Goal: Contribute content: Add original content to the website for others to see

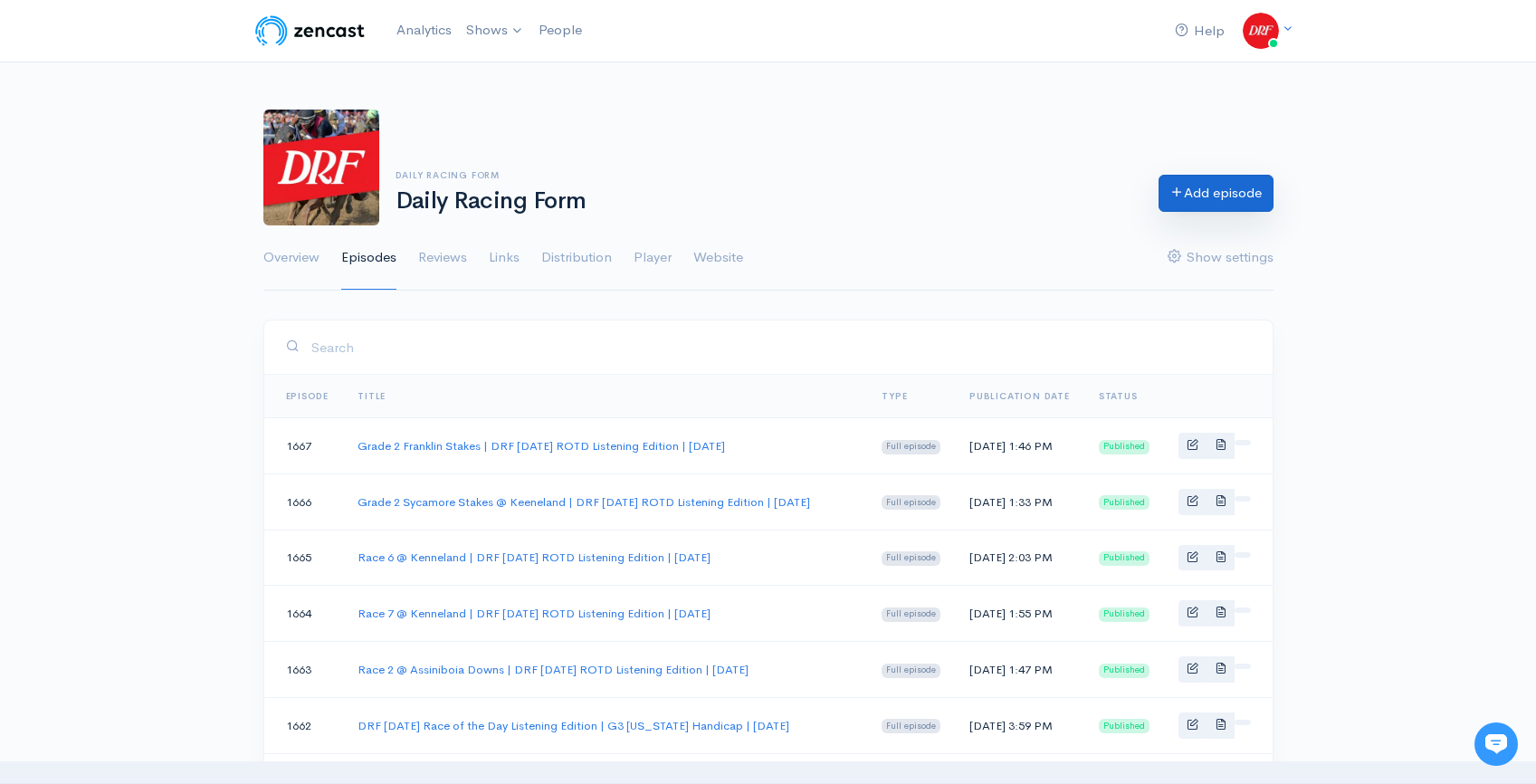
click at [1213, 195] on link "Add episode" at bounding box center [1216, 193] width 115 height 37
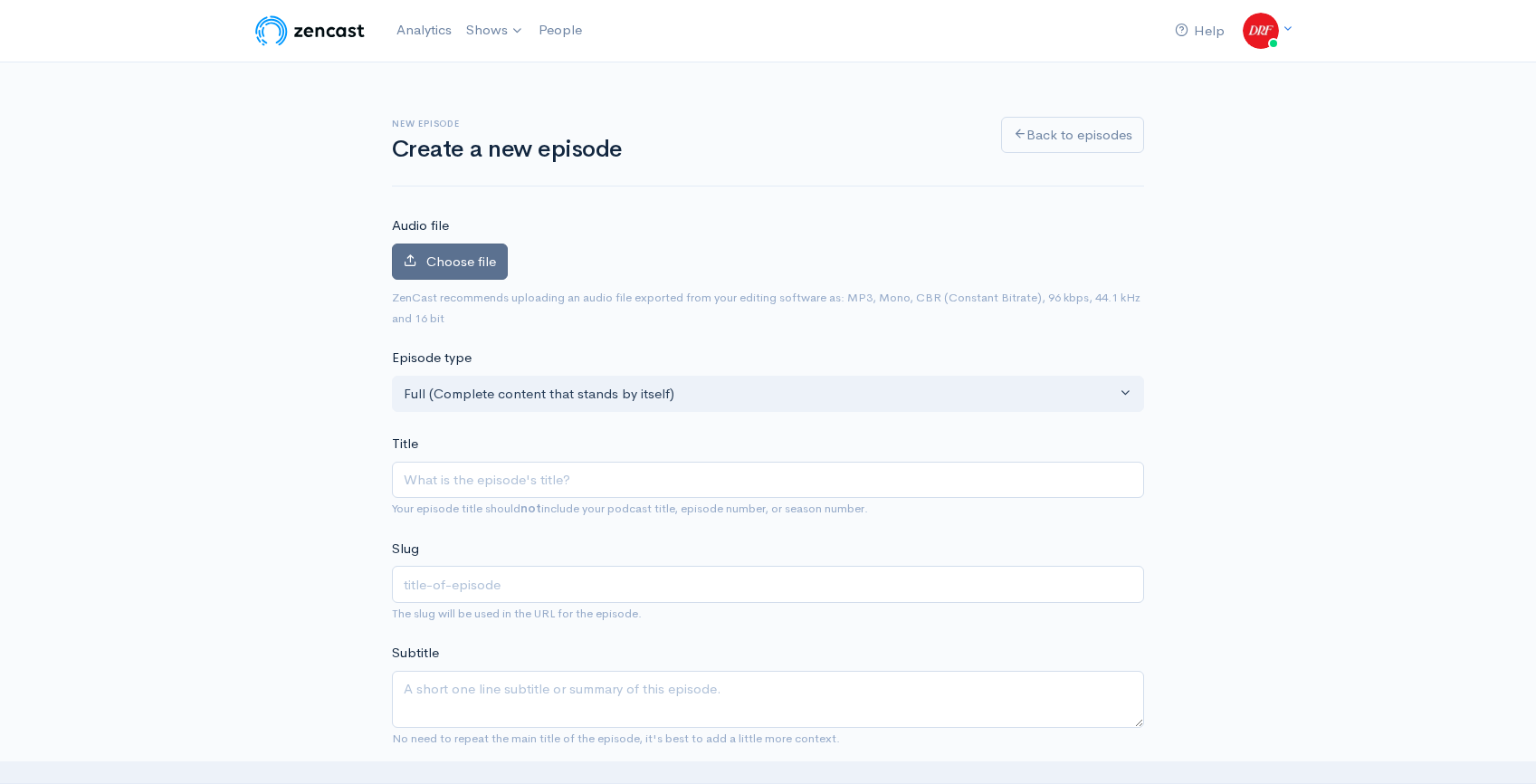
click at [447, 253] on span "Choose file" at bounding box center [461, 261] width 70 height 17
click at [0, 0] on input "Choose file" at bounding box center [0, 0] width 0 height 0
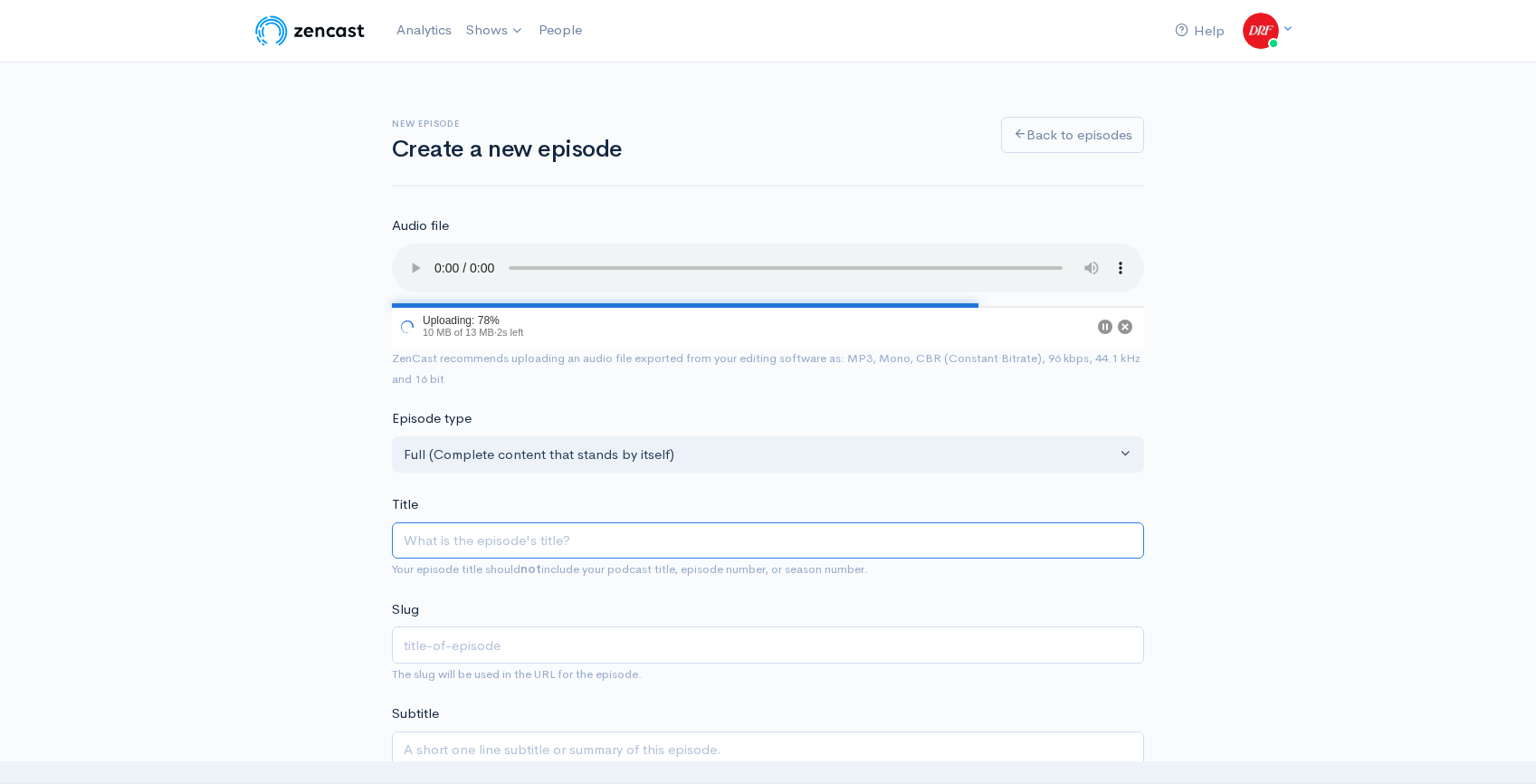
click at [515, 553] on input "Title" at bounding box center [768, 540] width 753 height 37
paste input "G1 Queen [PERSON_NAME] Challenge Cup @ Keeneland | DRF ROTD for [DATE]"
type input "G1 Queen [PERSON_NAME] Challenge Cup @ Keeneland | DRF ROTD for [DATE]"
type input "g1-queen-[PERSON_NAME]-challenge-cup-keeneland-drf-rotd-for-[DATE]"
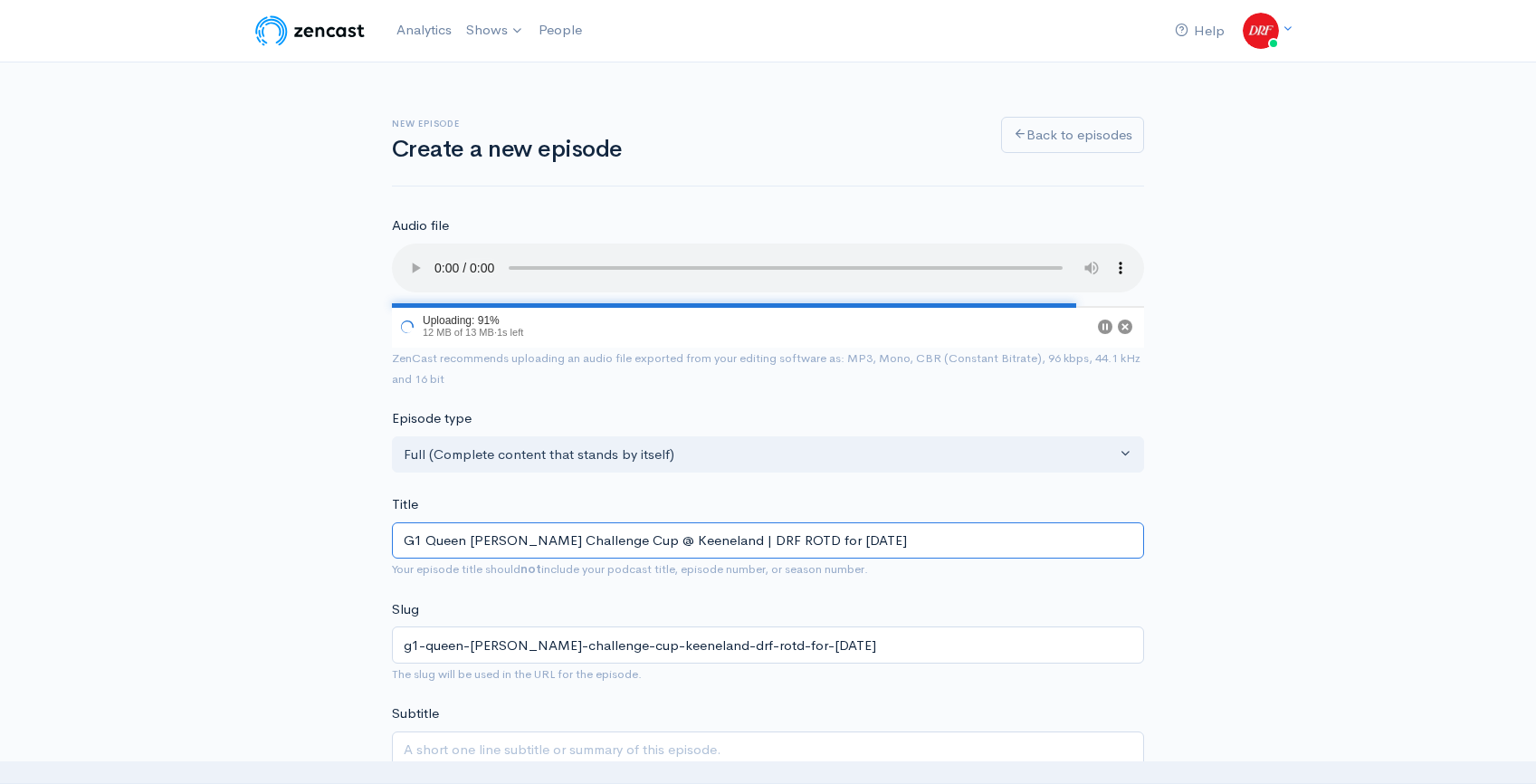
click at [791, 536] on input "G1 Queen [PERSON_NAME] Challenge Cup @ Keeneland | DRF ROTD for [DATE]" at bounding box center [768, 540] width 753 height 37
type input "G1 Queen [PERSON_NAME] Challenge Cup @ Keeneland | DRF ROTD L for [DATE]"
type input "g1-queen-[PERSON_NAME]-challenge-cup-keeneland-drf-rotd-l-for-[DATE]"
type input "G1 Queen [PERSON_NAME] Challenge Cup @ Keeneland | DRF ROTD Li for [DATE]"
type input "g1-queen-[PERSON_NAME]-challenge-cup-keeneland-drf-rotd-li-for-[DATE]"
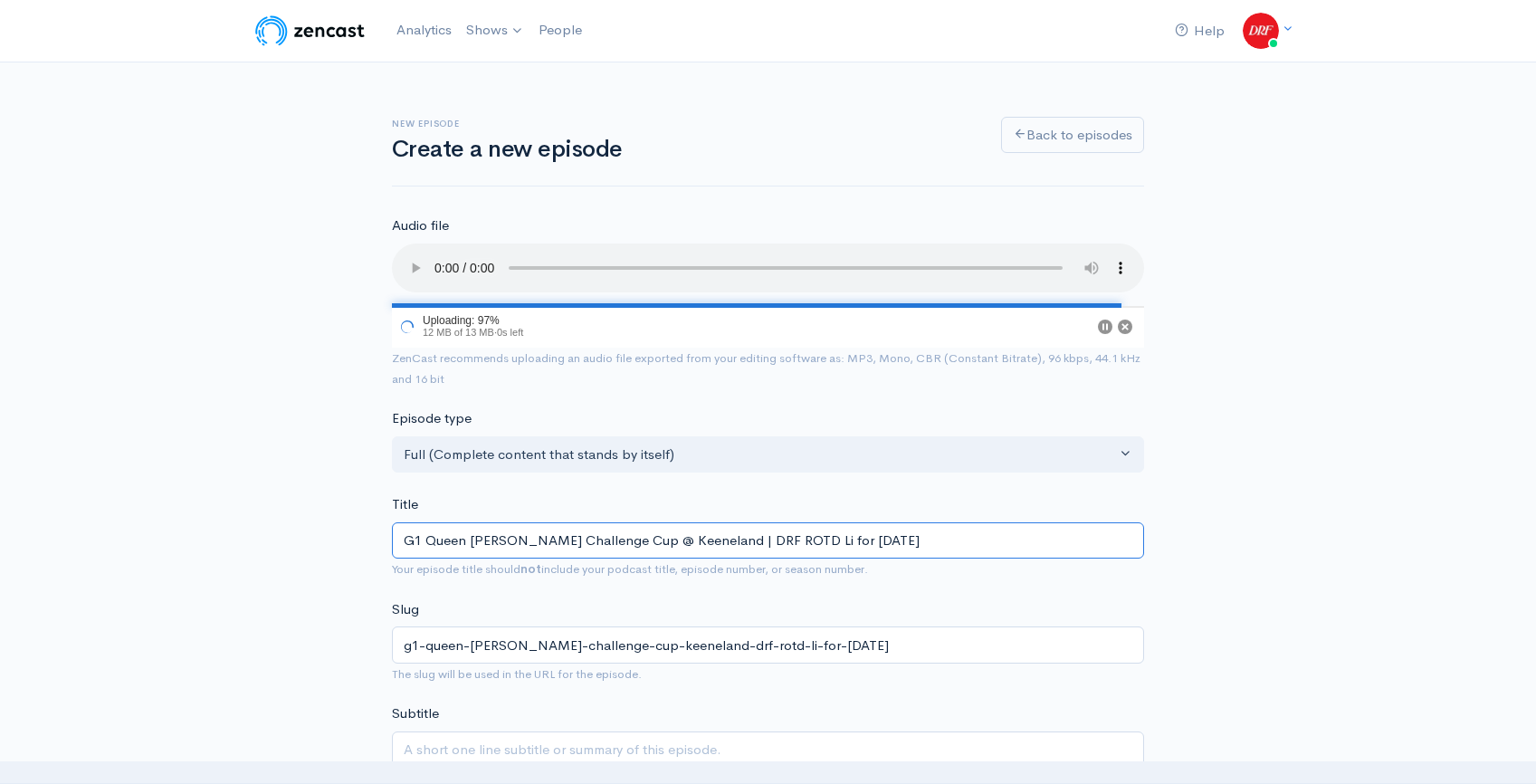
type input "G1 Queen [PERSON_NAME] Challenge Cup @ Keeneland | DRF ROTD Lis for [DATE]"
type input "g1-queen-[PERSON_NAME]-challenge-cup-keeneland-drf-rotd-lis-for-[DATE]"
type input "G1 Queen [PERSON_NAME] Challenge Cup @ Keeneland | DRF ROTD List for [DATE]"
type input "g1-queen-[PERSON_NAME]-ii-challenge-cup-keeneland-drf-rotd-list-for-[DATE]"
type input "G1 Queen [PERSON_NAME] Challenge Cup @ Keeneland | DRF ROTD Liste for [DATE]"
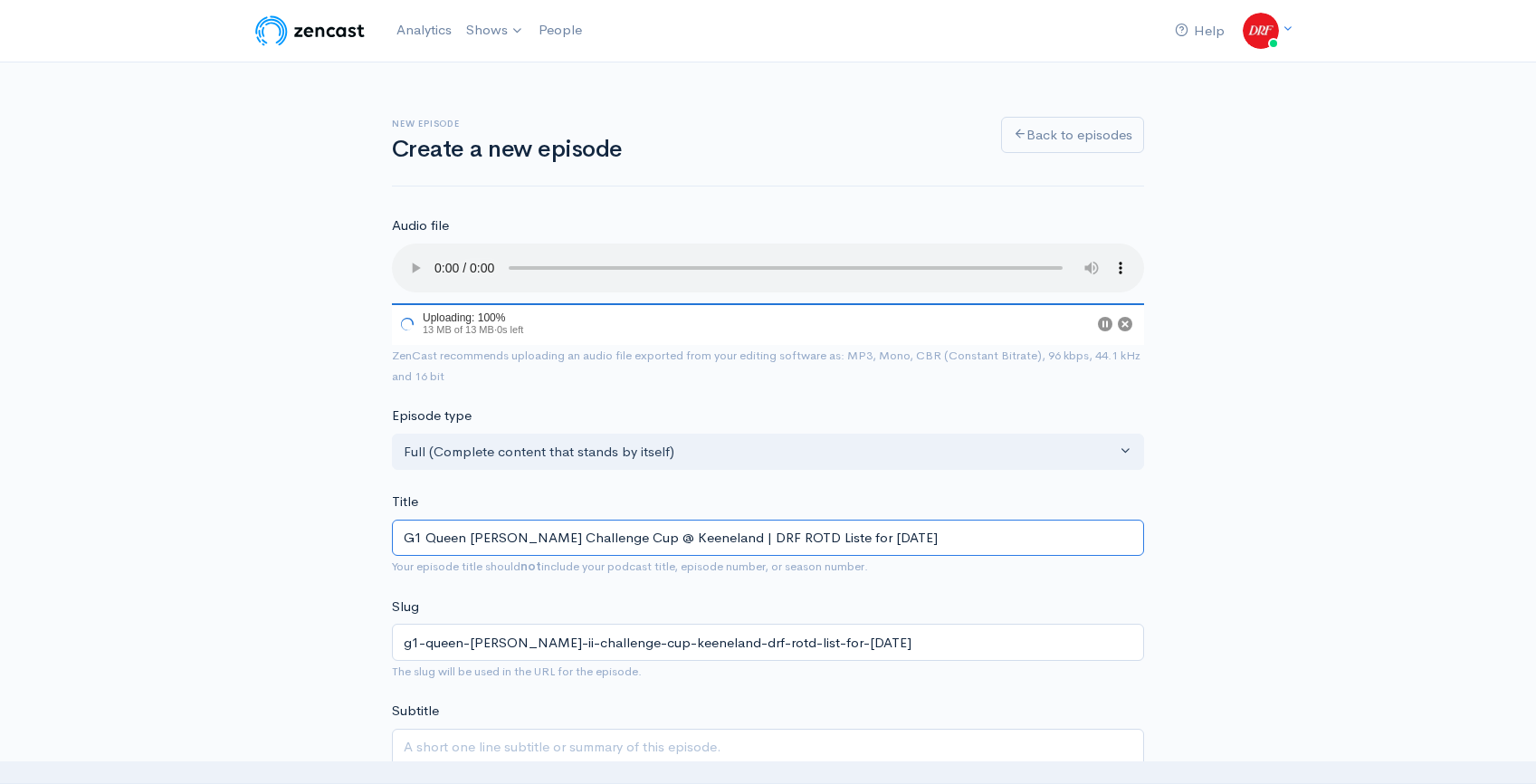
type input "g1-queen-[PERSON_NAME]-challenge-cup-keeneland-drf-rotd-liste-for-[DATE]"
type input "G1 Queen [PERSON_NAME] Challenge Cup @ Keeneland | DRF ROTD Listen for [DATE]"
type input "g1-queen-[PERSON_NAME]-challenge-cup-keeneland-drf-rotd-listen-for-[DATE]"
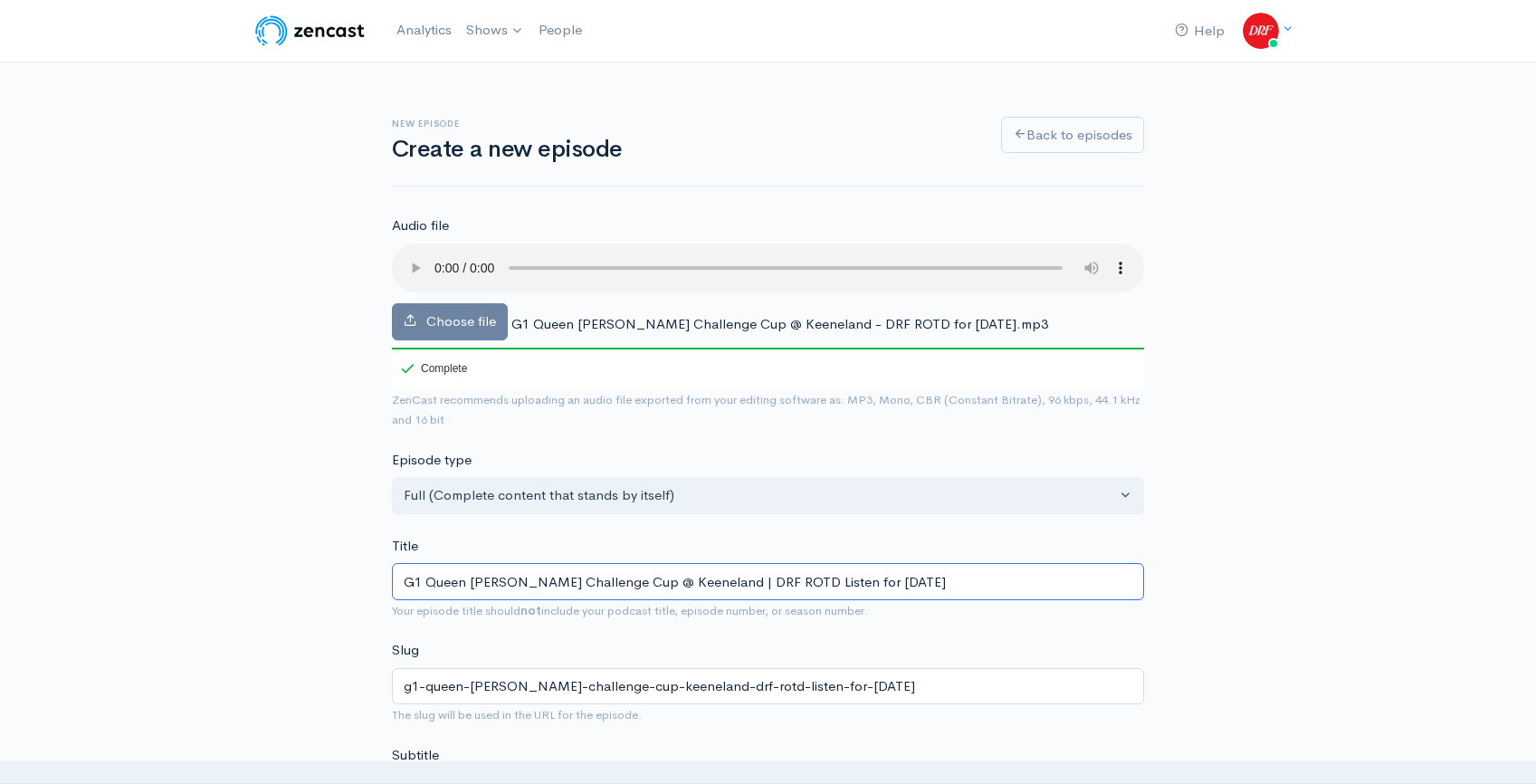
type input "G1 Queen [PERSON_NAME] Challenge Cup @ Keeneland | DRF ROTD Listeni for [DATE]"
type input "g1-queen-[PERSON_NAME]-challenge-cup-keeneland-drf-rotd-listeni-for-[DATE]"
type input "G1 Queen [PERSON_NAME] Challenge Cup @ Keeneland | DRF ROTD Listenin for [DATE]"
type input "g1-queen-[PERSON_NAME]-challenge-cup-keeneland-drf-rotd-listenin-for-[DATE]"
type input "G1 Queen [PERSON_NAME] Challenge Cup @ Keeneland | DRF ROTD Listening for [DATE]"
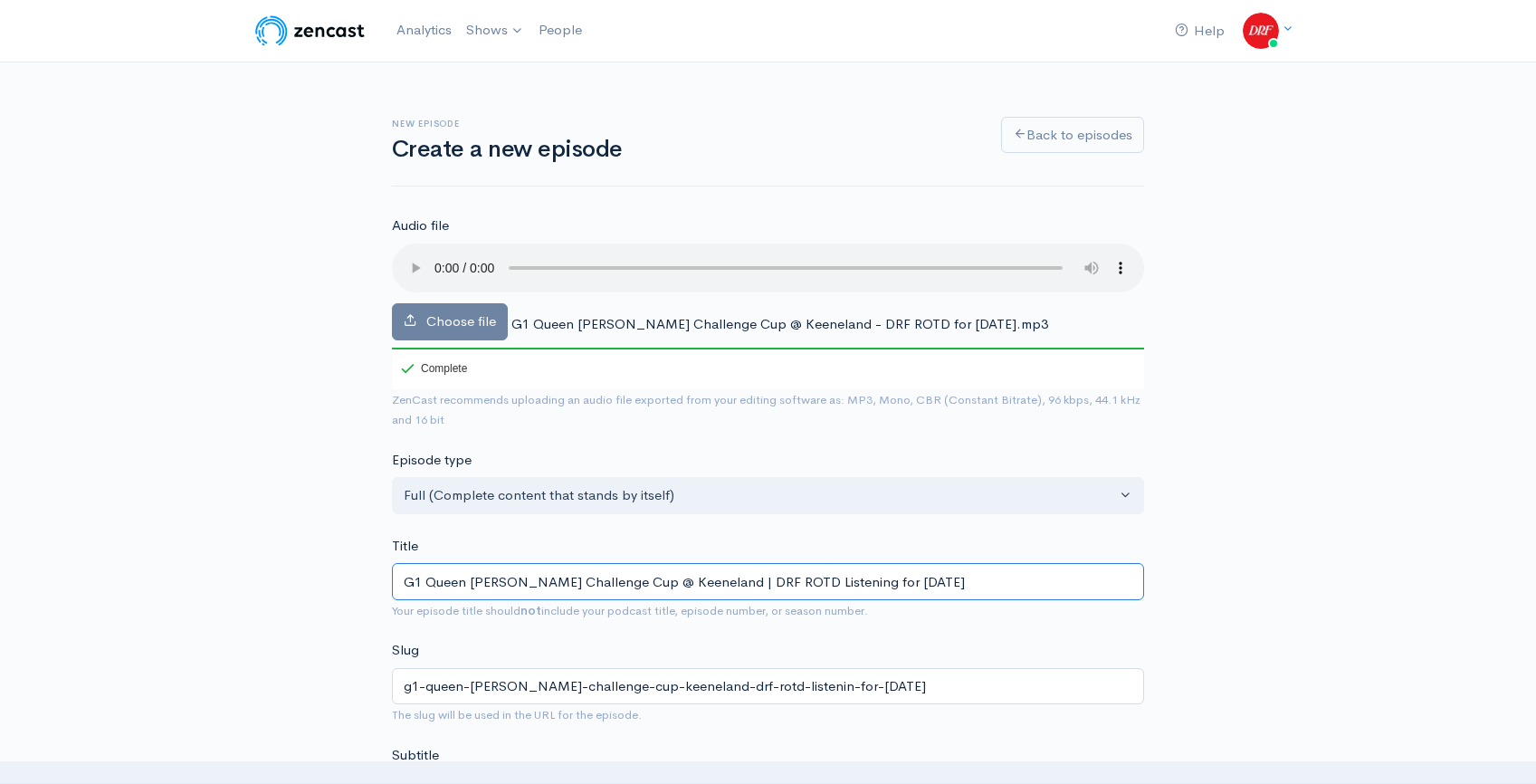
type input "g1-queen-[PERSON_NAME]-challenge-cup-keeneland-drf-rotd-listening-for-[DATE]"
type input "G1 Queen [PERSON_NAME] Challenge Cup @ Keeneland | DRF ROTD Listening E for [DA…"
type input "g1-queen-[PERSON_NAME]-ii-challenge-cup-keeneland-drf-rotd-listening-e-for-[DAT…"
type input "G1 Queen [PERSON_NAME] Challenge Cup @ Keeneland | DRF ROTD Listening Ed for [D…"
type input "g1-queen-[PERSON_NAME]-ii-challenge-cup-keeneland-drf-rotd-listening-ed-for-[DA…"
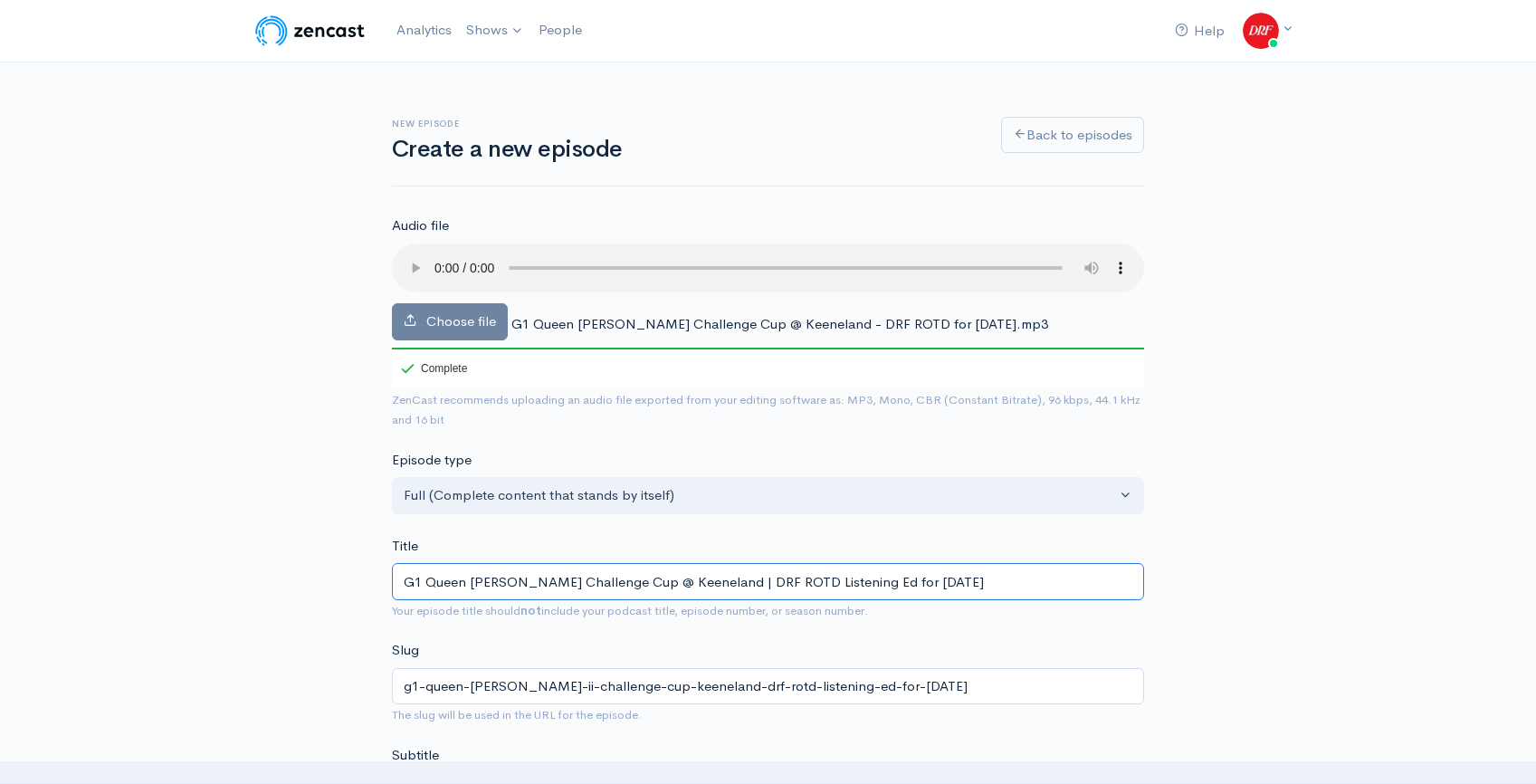
type input "G1 Queen [PERSON_NAME] Challenge Cup @ Keeneland | DRF ROTD Listening Edi for […"
type input "g1-queen-[PERSON_NAME]-ii-challenge-cup-keeneland-drf-rotd-listening-edi-for-[D…"
type input "G1 Queen [PERSON_NAME] Challenge Cup @ Keeneland | DRF ROTD Listening Edit for …"
type input "g1-queen-[PERSON_NAME]-challenge-cup-keeneland-drf-rotd-listening-edit-for-[DAT…"
type input "G1 Queen [PERSON_NAME] Challenge Cup @ Keeneland | DRF ROTD Listening Editi for…"
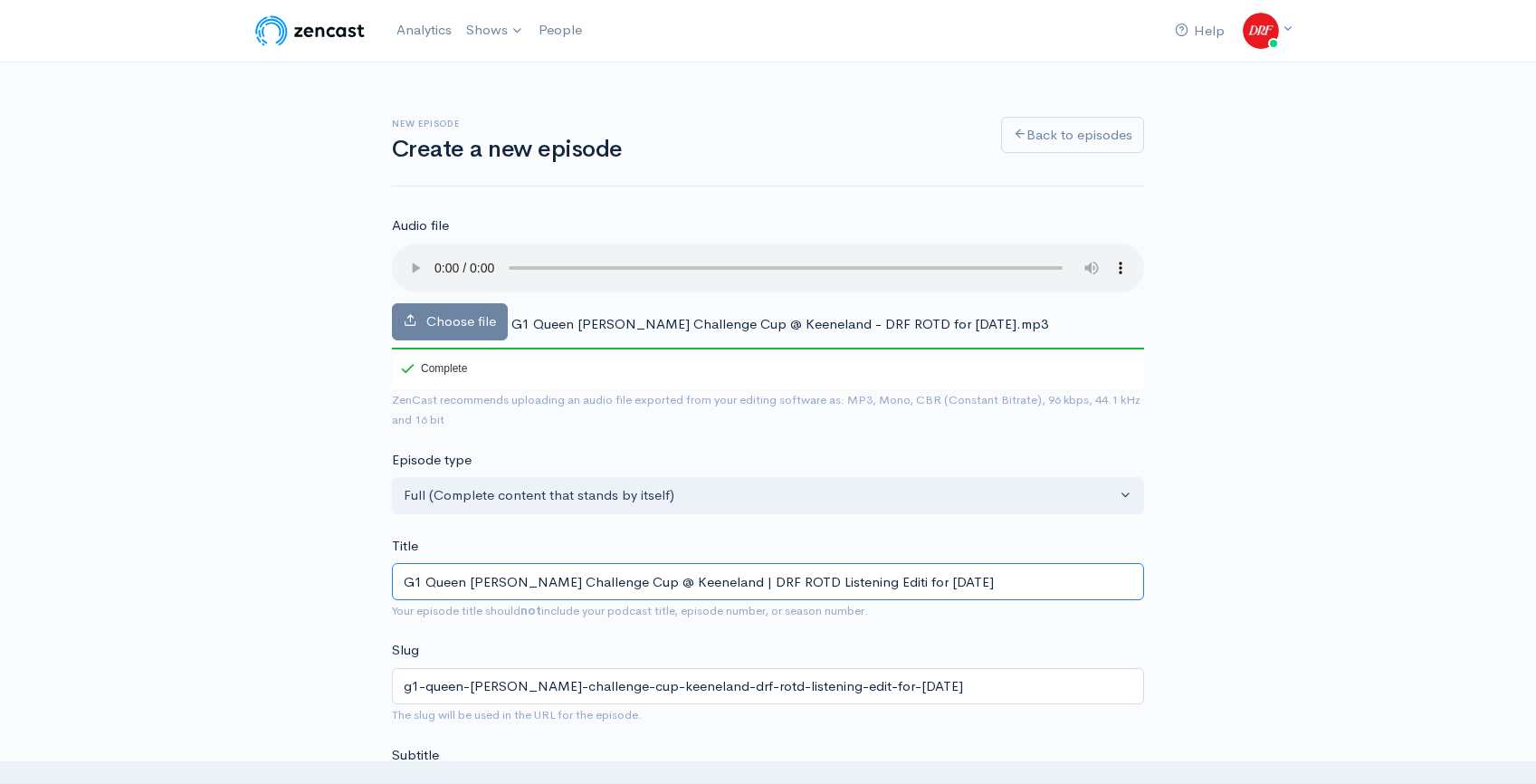
type input "g1-queen-[PERSON_NAME]-ii-challenge-cup-keeneland-drf-rotd-listening-editi-for-…"
type input "G1 Queen [PERSON_NAME] Challenge Cup @ Keeneland | DRF ROTD Listening Editio fo…"
type input "g1-queen-[PERSON_NAME]-challenge-cup-keeneland-drf-rotd-listening-editio-for-[D…"
type input "G1 Queen [PERSON_NAME] Challenge Cup @ Keeneland | DRF ROTD Listening Editiom f…"
type input "g1-queen-[PERSON_NAME]-ii-challenge-cup-keeneland-drf-rotd-listening-editiom-fo…"
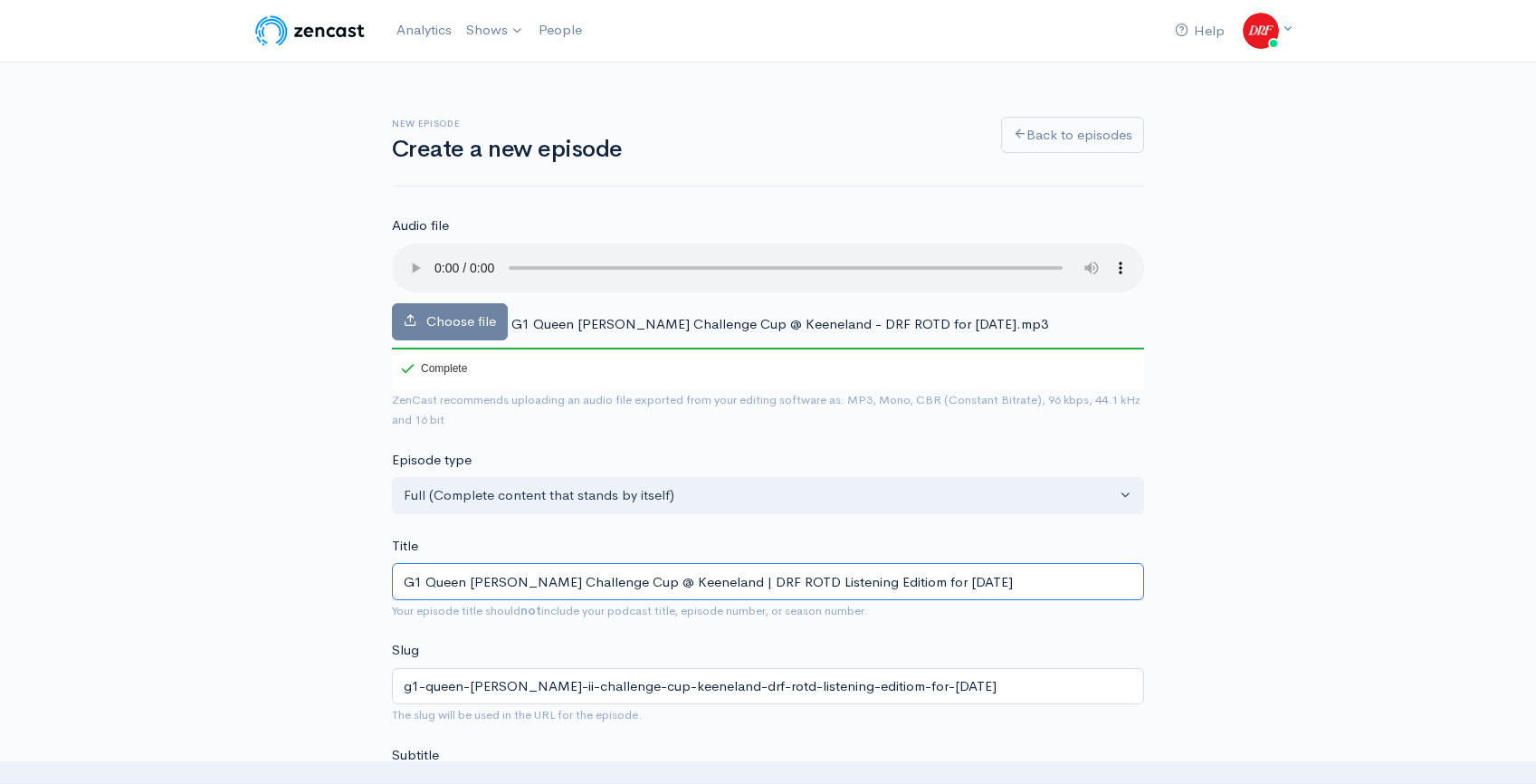
type input "G1 Queen [PERSON_NAME] Challenge Cup @ Keeneland | DRF ROTD Listening Editio fo…"
type input "g1-queen-[PERSON_NAME]-challenge-cup-keeneland-drf-rotd-listening-editio-for-[D…"
type input "G1 Queen [PERSON_NAME] Challenge Cup @ Keeneland | DRF ROTD Listening Edition f…"
type input "g1-queen-[PERSON_NAME]-ii-challenge-cup-keeneland-drf-rotd-listening-edition-fo…"
type input "G1 Queen [PERSON_NAME] Challenge Cup @ Keeneland | DRF ROTD Listening Edition f…"
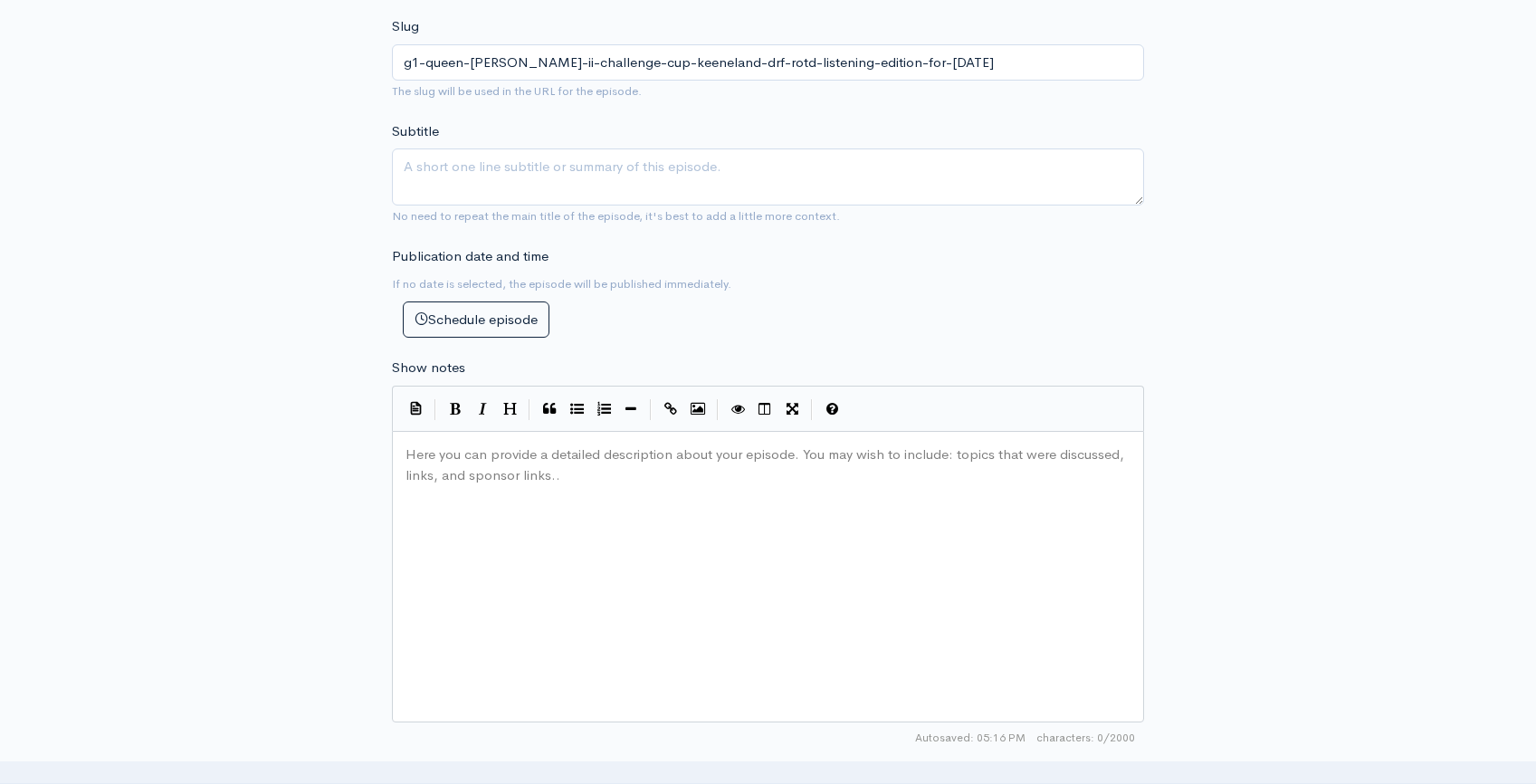
scroll to position [625, 0]
click at [490, 444] on pre "Here you can provide a detailed description about your episode. You may wish to…" at bounding box center [775, 444] width 746 height 0
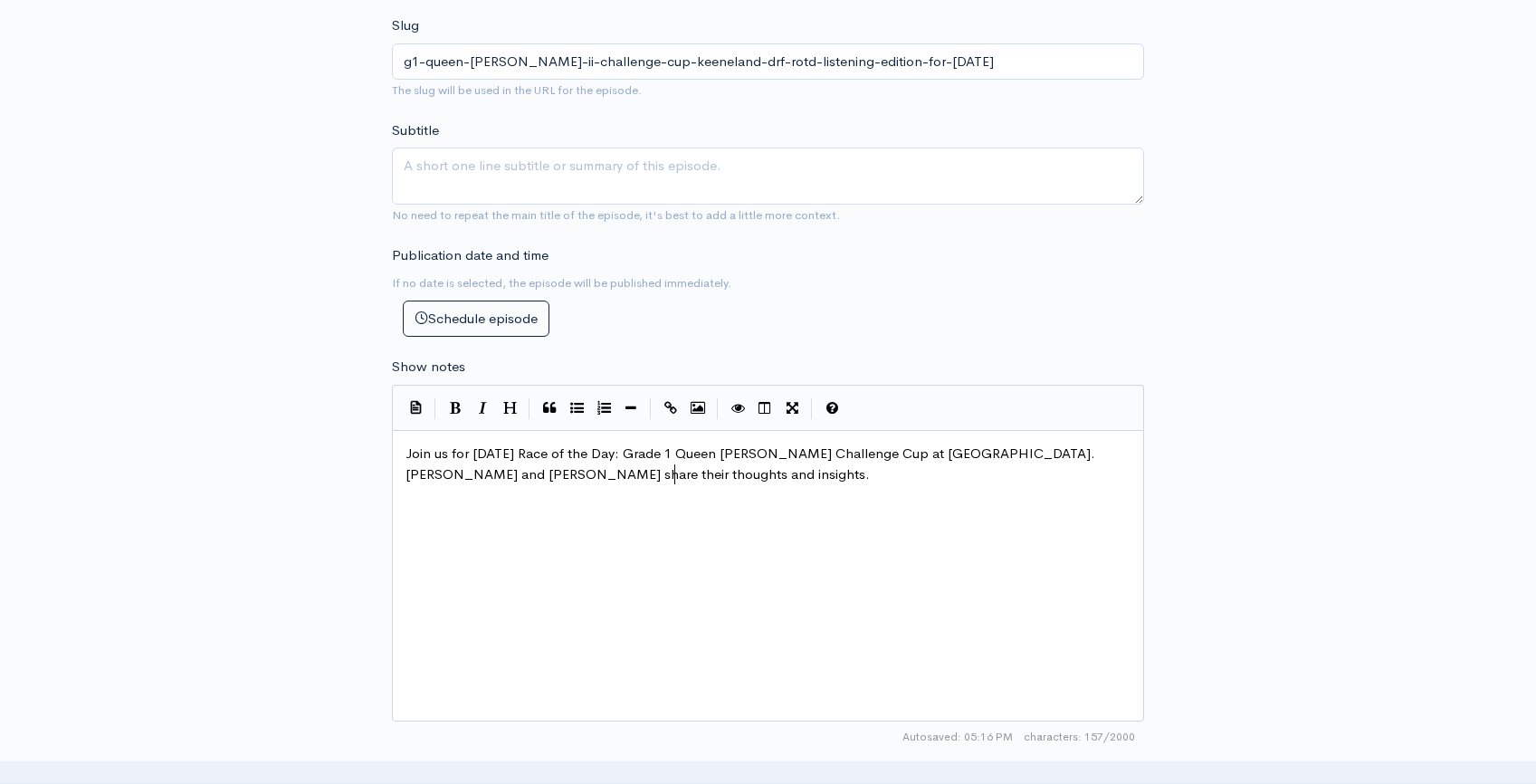
click at [1357, 397] on div "New episode Create a new episode Back to episodes Audio file Choose file G1 Que…" at bounding box center [768, 382] width 1536 height 1889
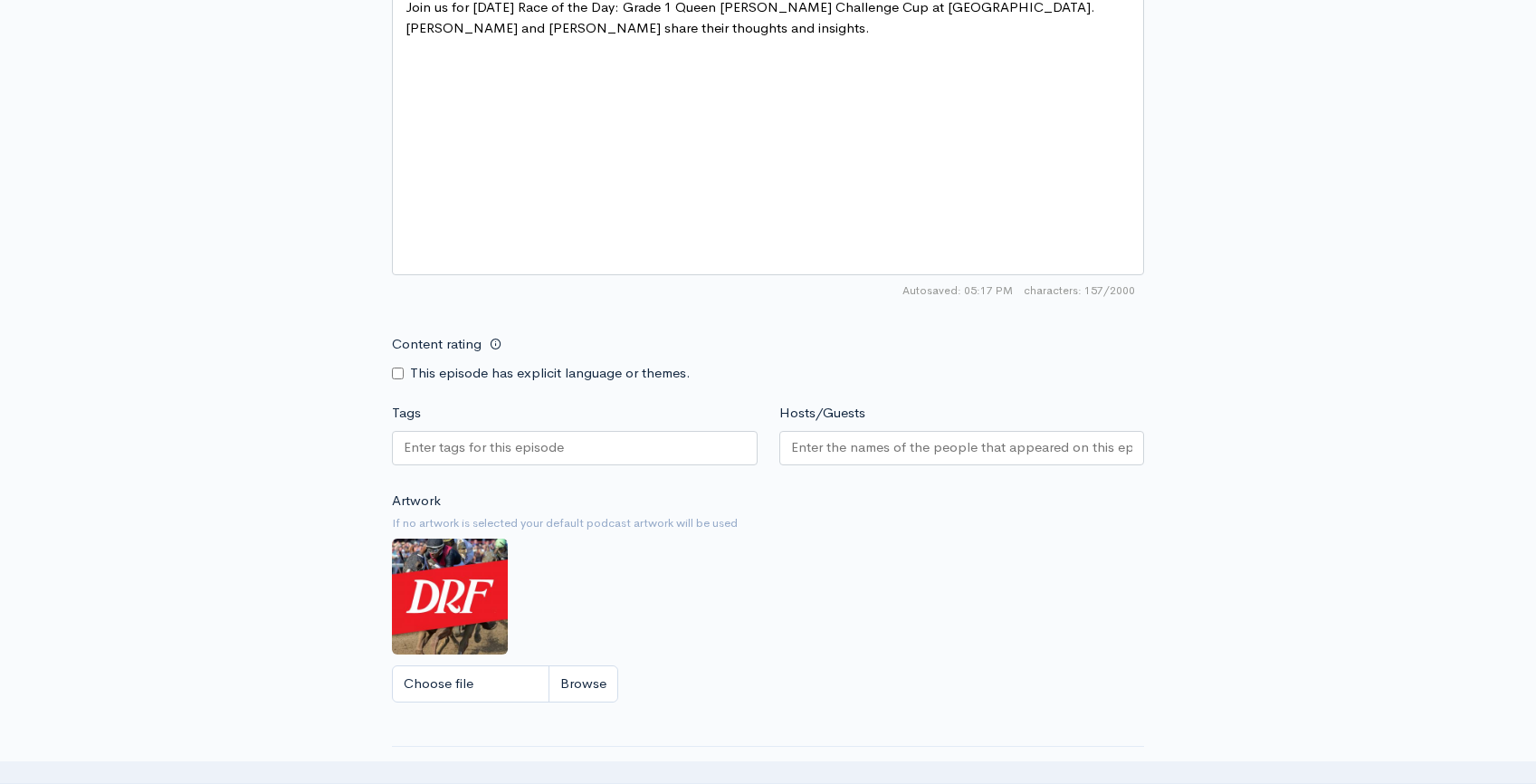
scroll to position [1211, 0]
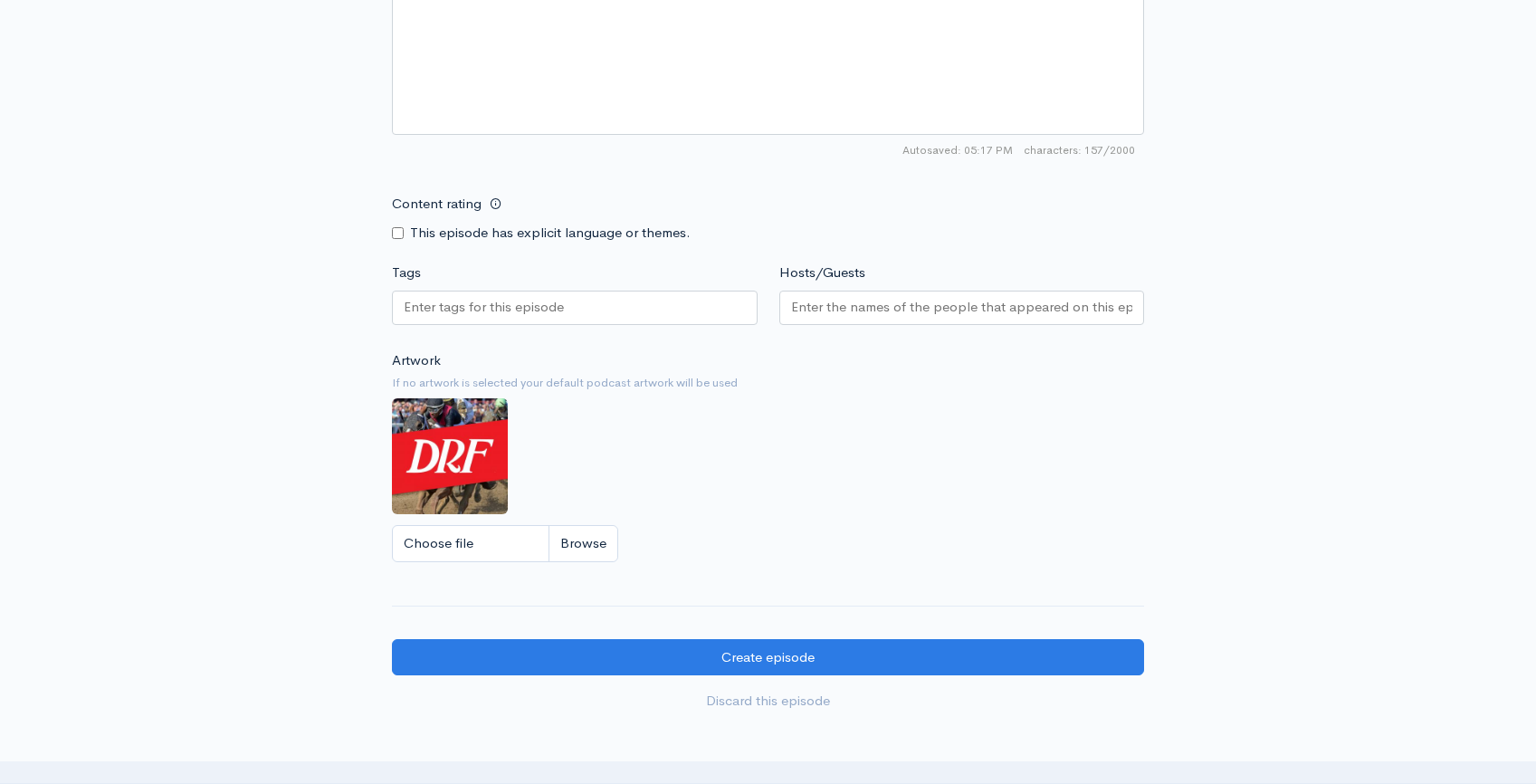
click at [626, 297] on div at bounding box center [575, 308] width 366 height 34
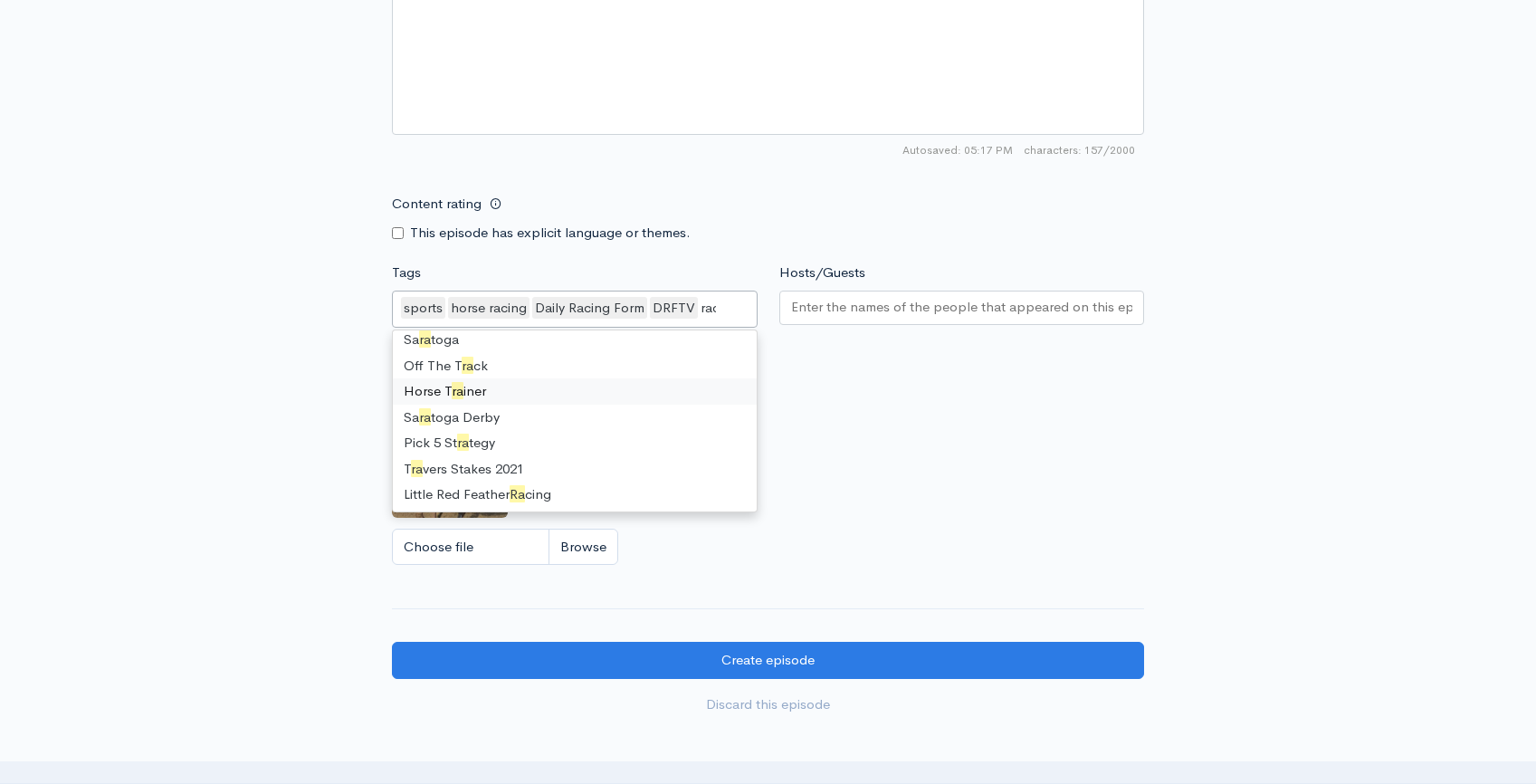
scroll to position [0, 0]
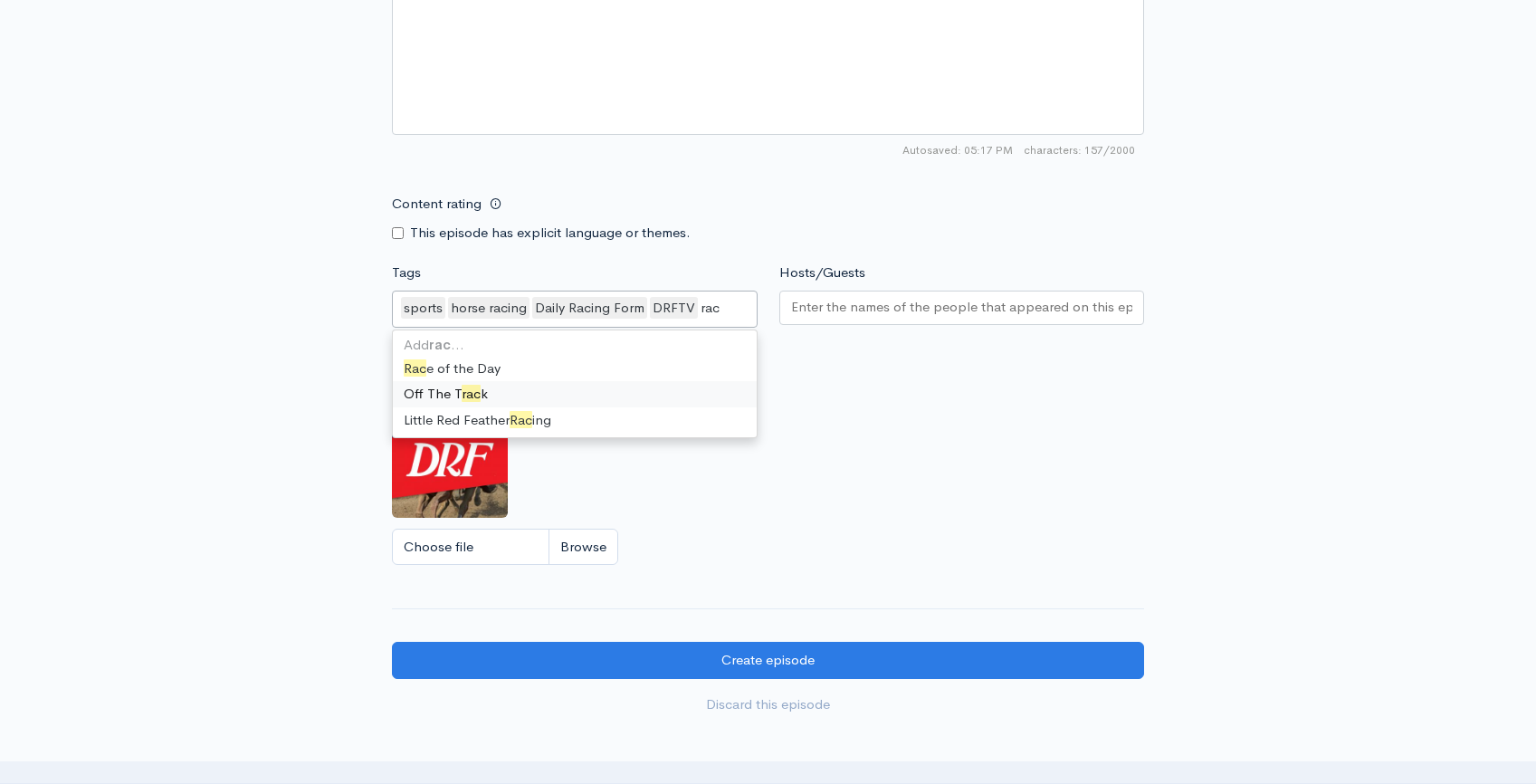
type input "race"
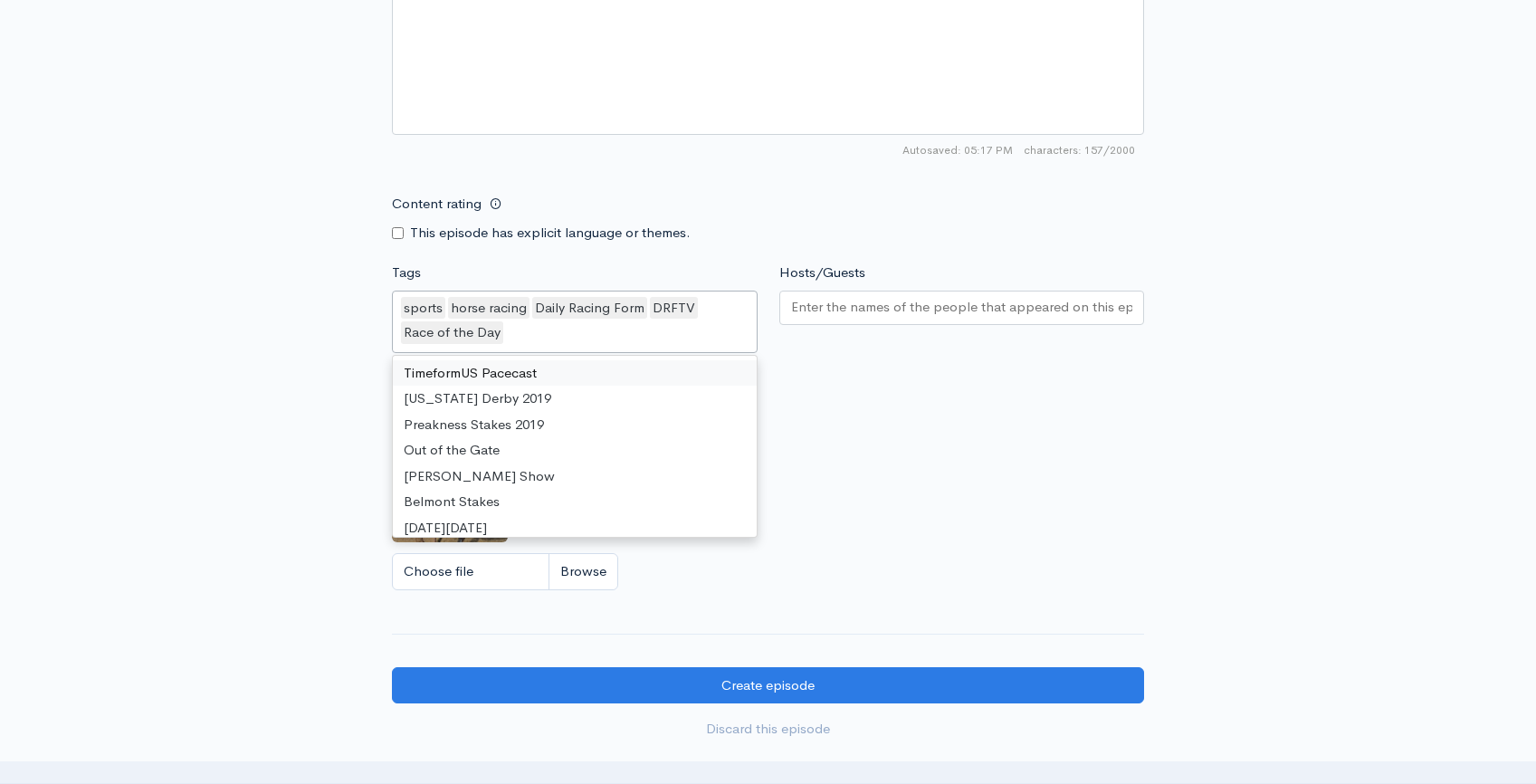
click at [890, 313] on input "Hosts/Guests" at bounding box center [963, 307] width 342 height 21
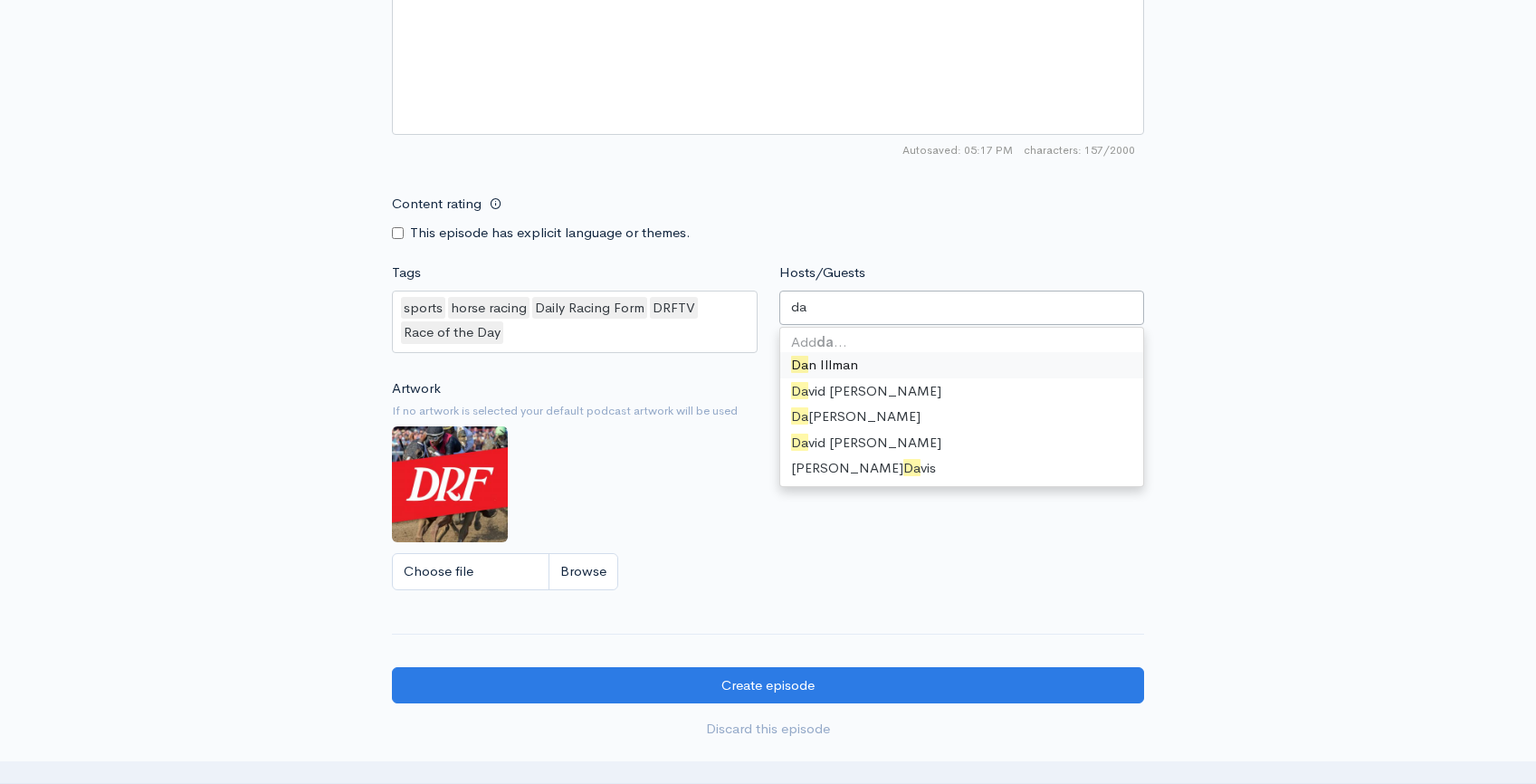
type input "d"
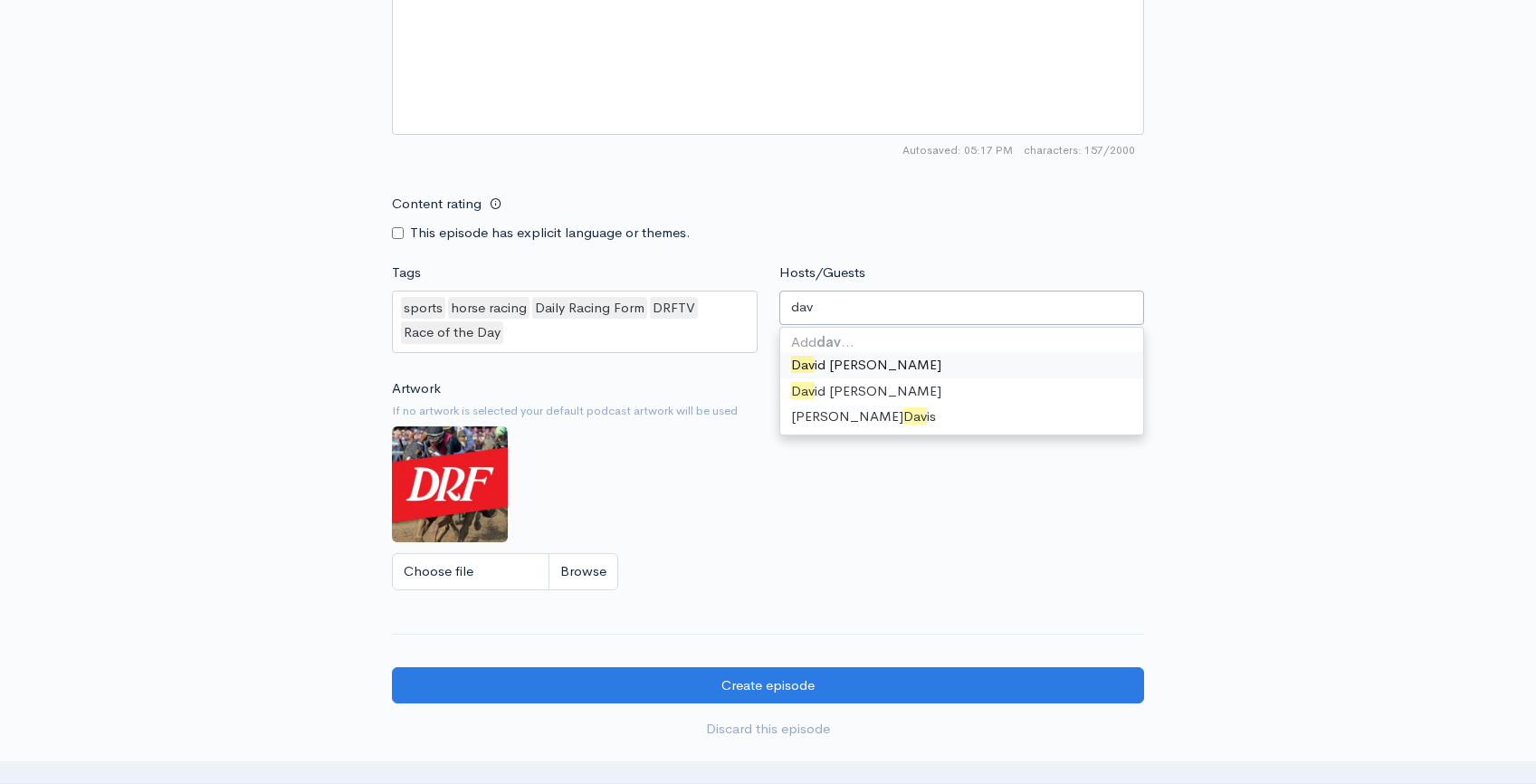
type input "davi"
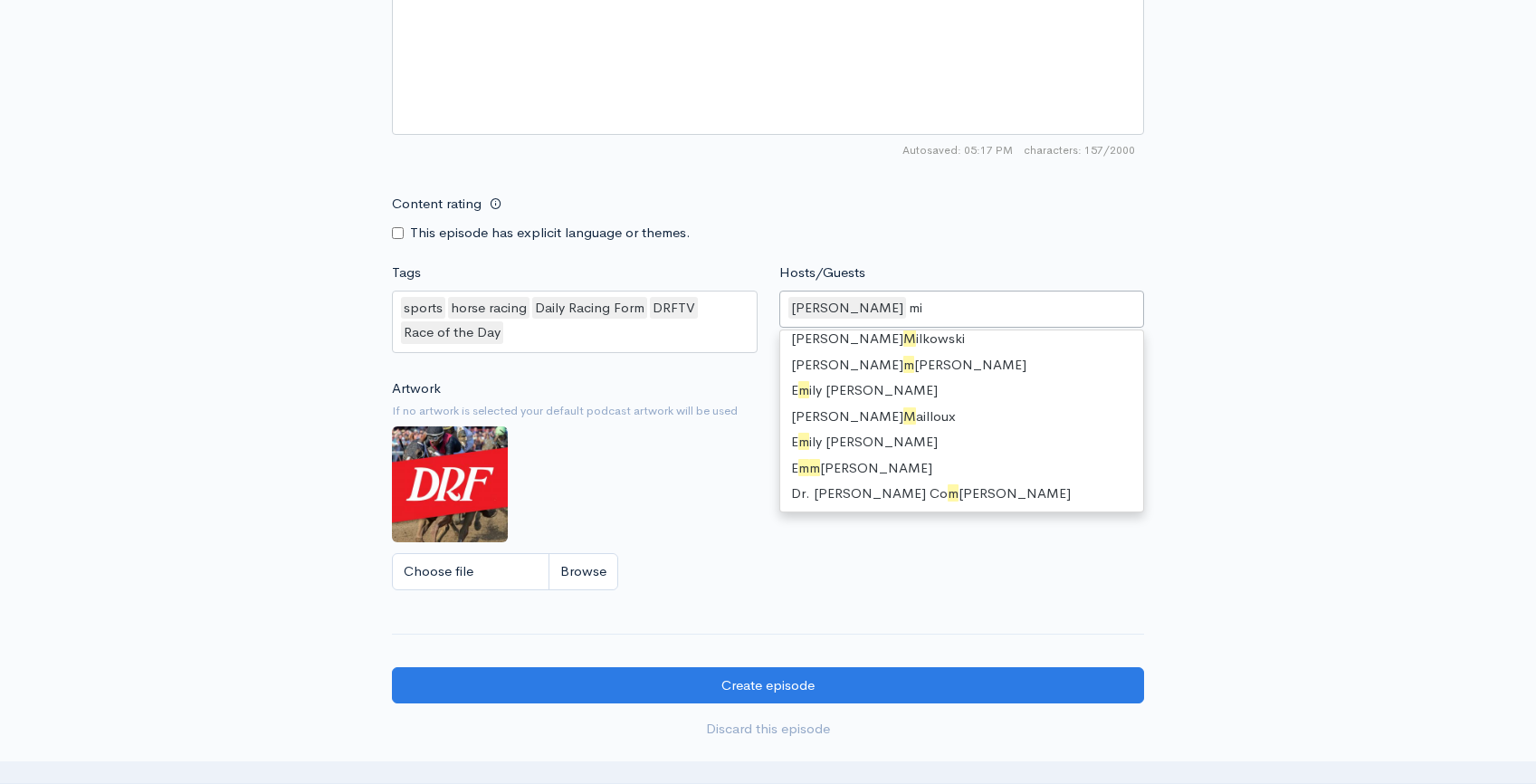
scroll to position [24, 0]
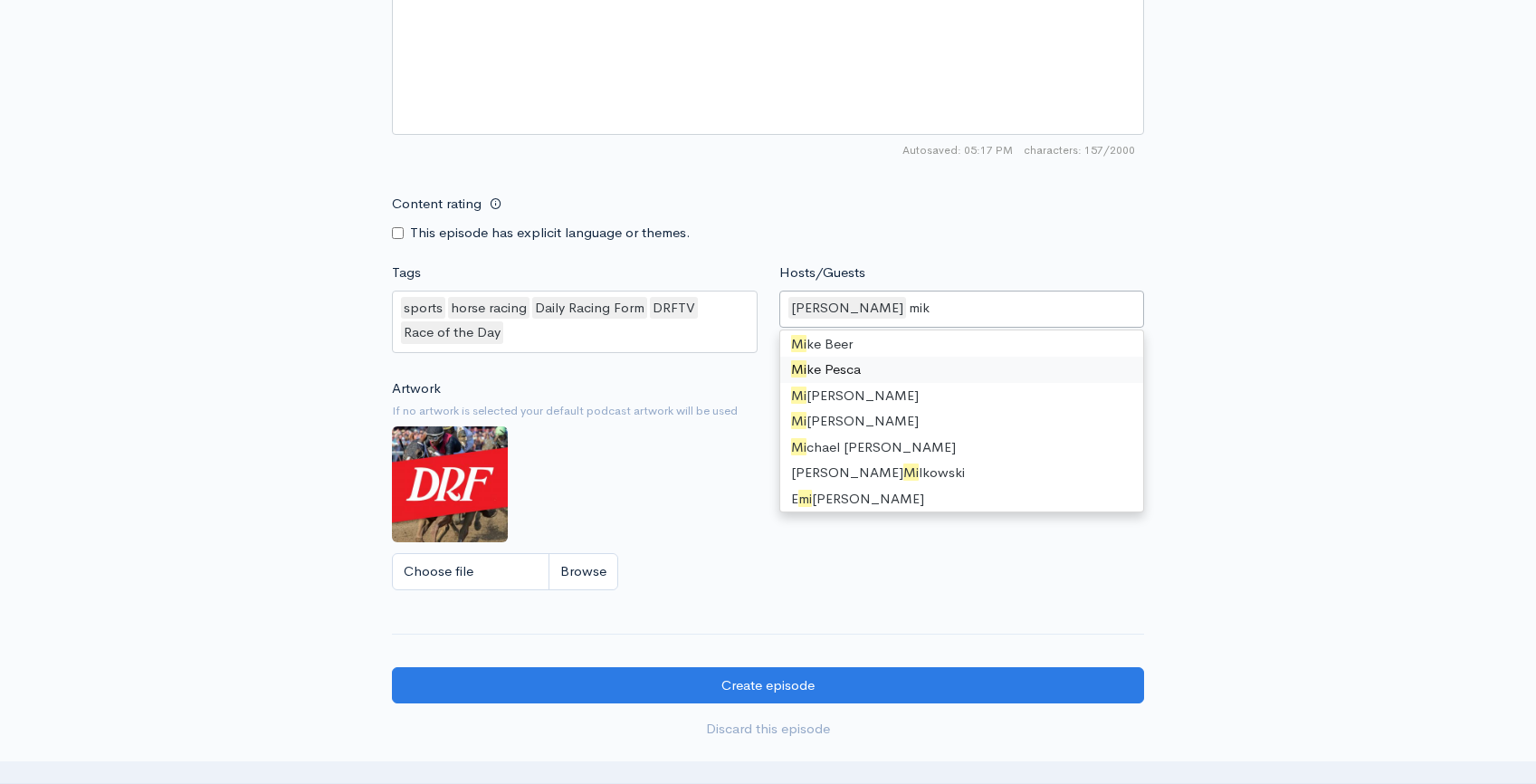
type input "[PERSON_NAME]"
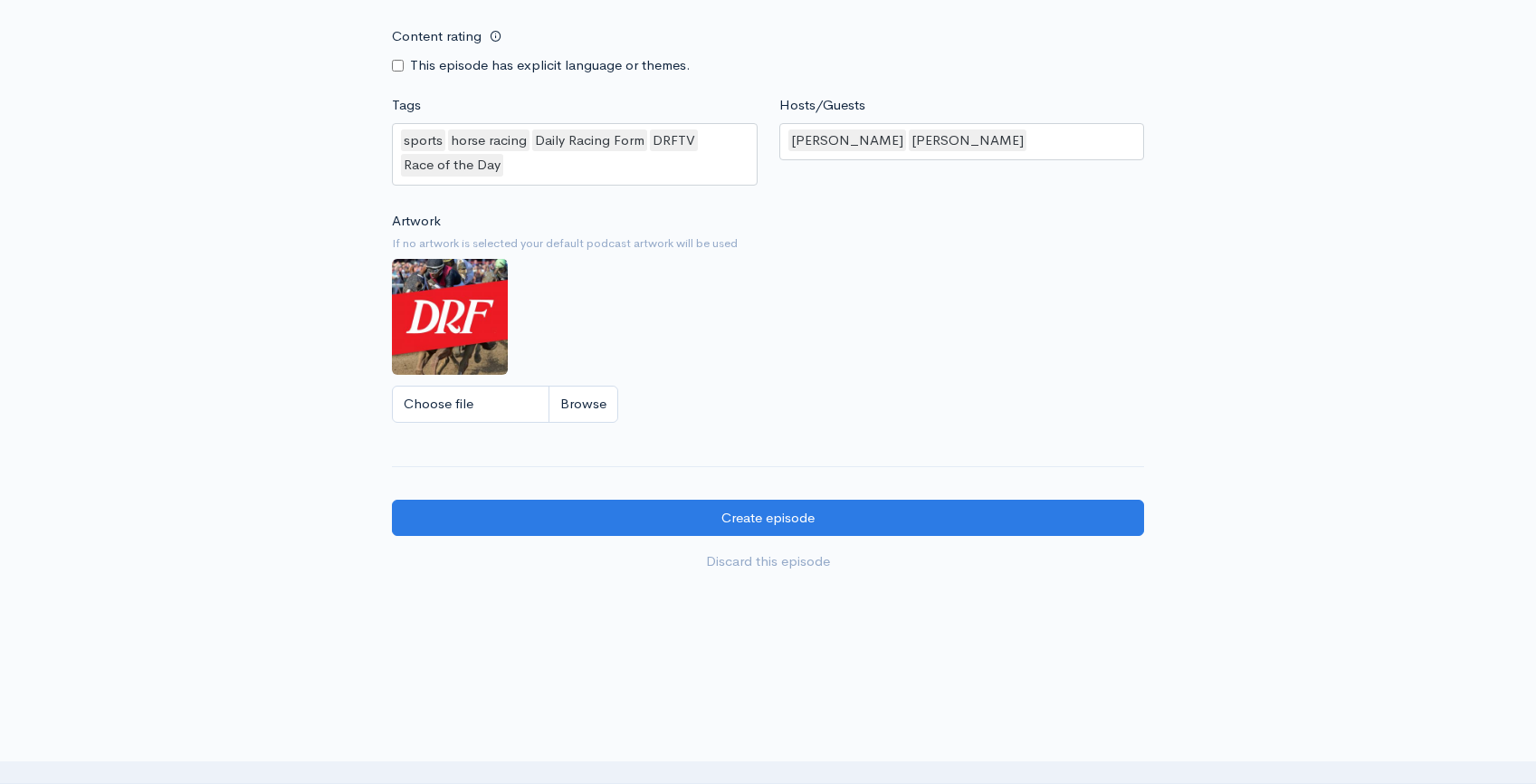
scroll to position [1431, 0]
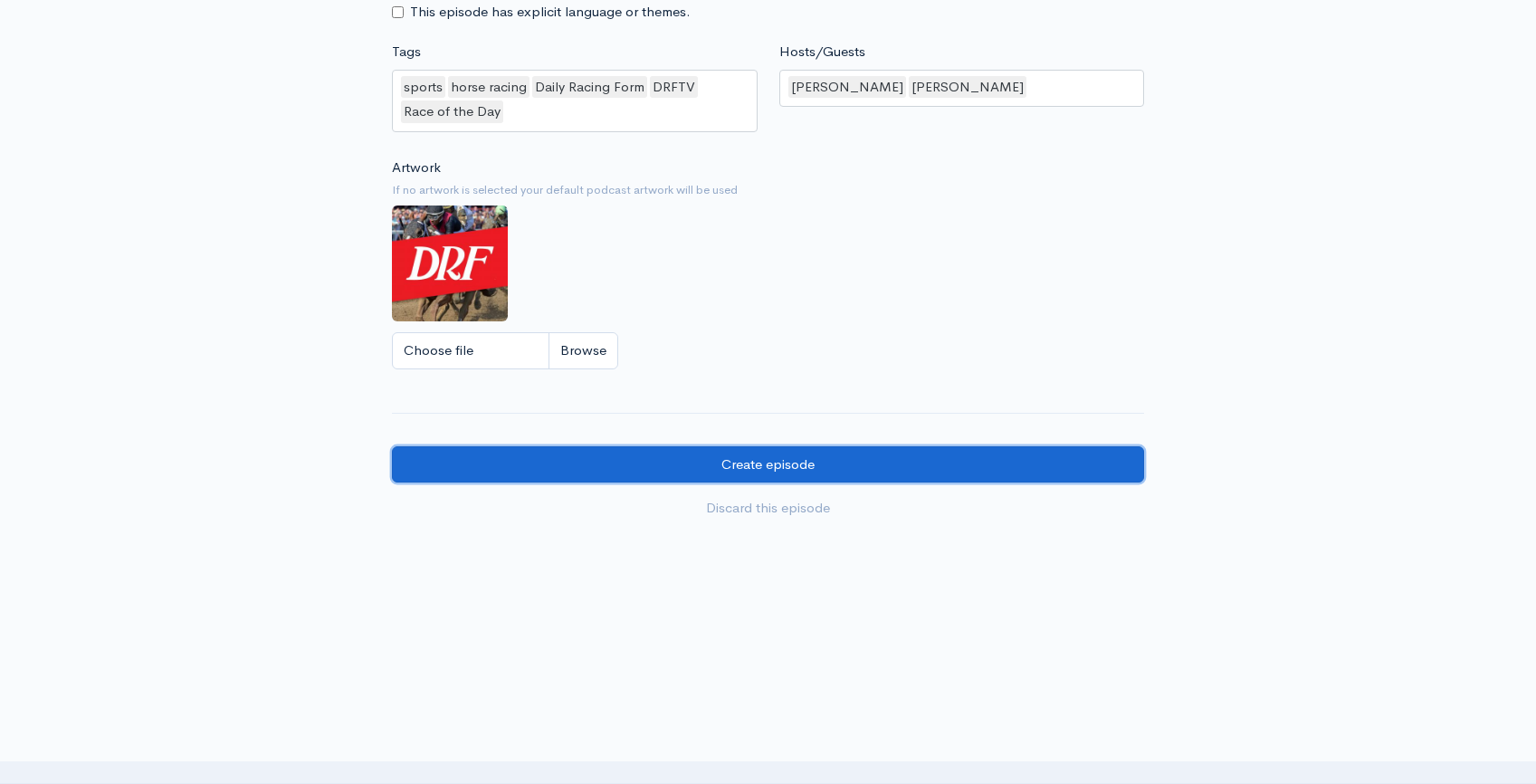
click at [949, 455] on input "Create episode" at bounding box center [768, 464] width 753 height 37
